Goal: Go to known website: Go to known website

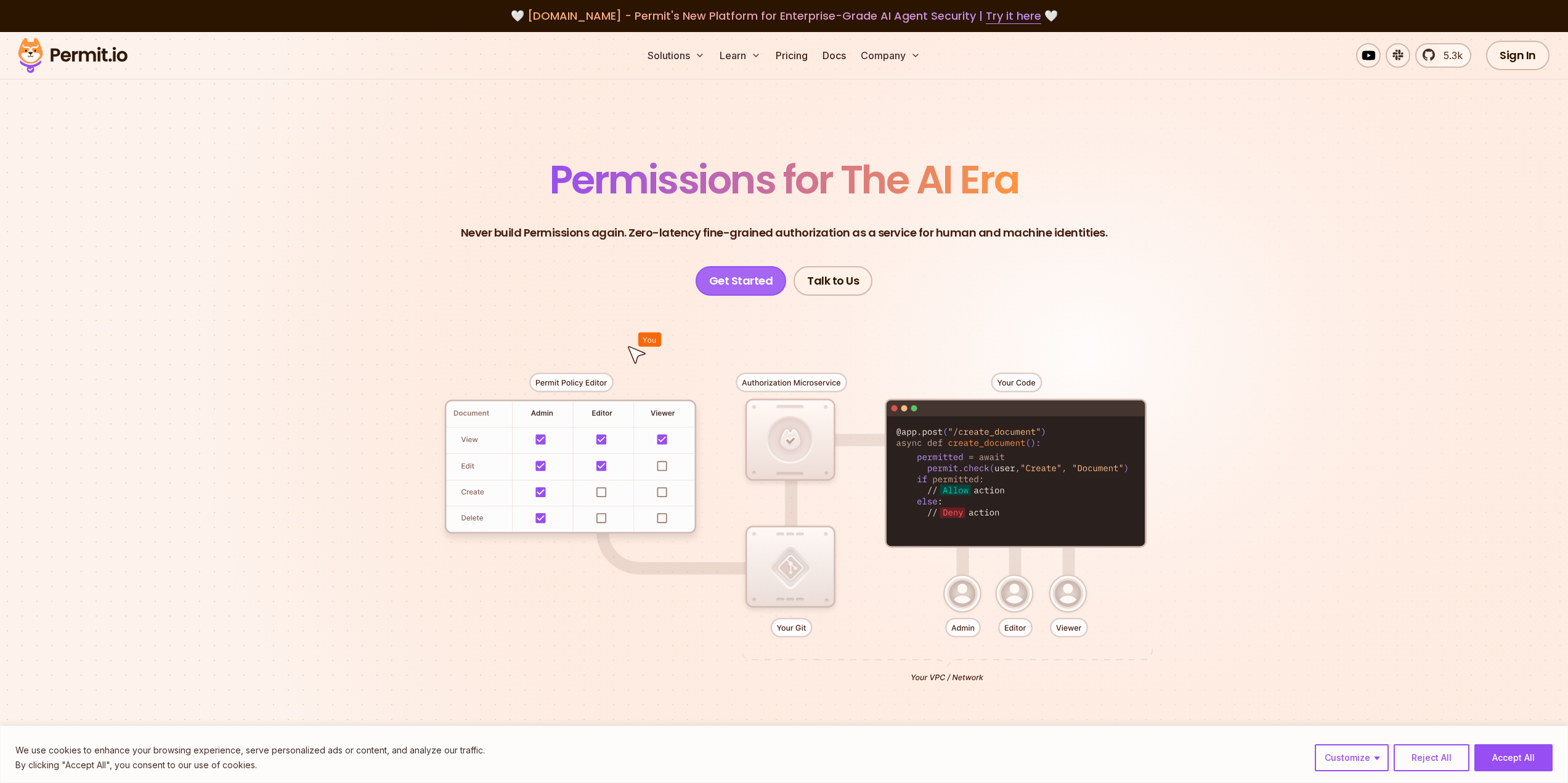
click at [747, 275] on link "Get Started" at bounding box center [741, 281] width 91 height 30
